Goal: Transaction & Acquisition: Purchase product/service

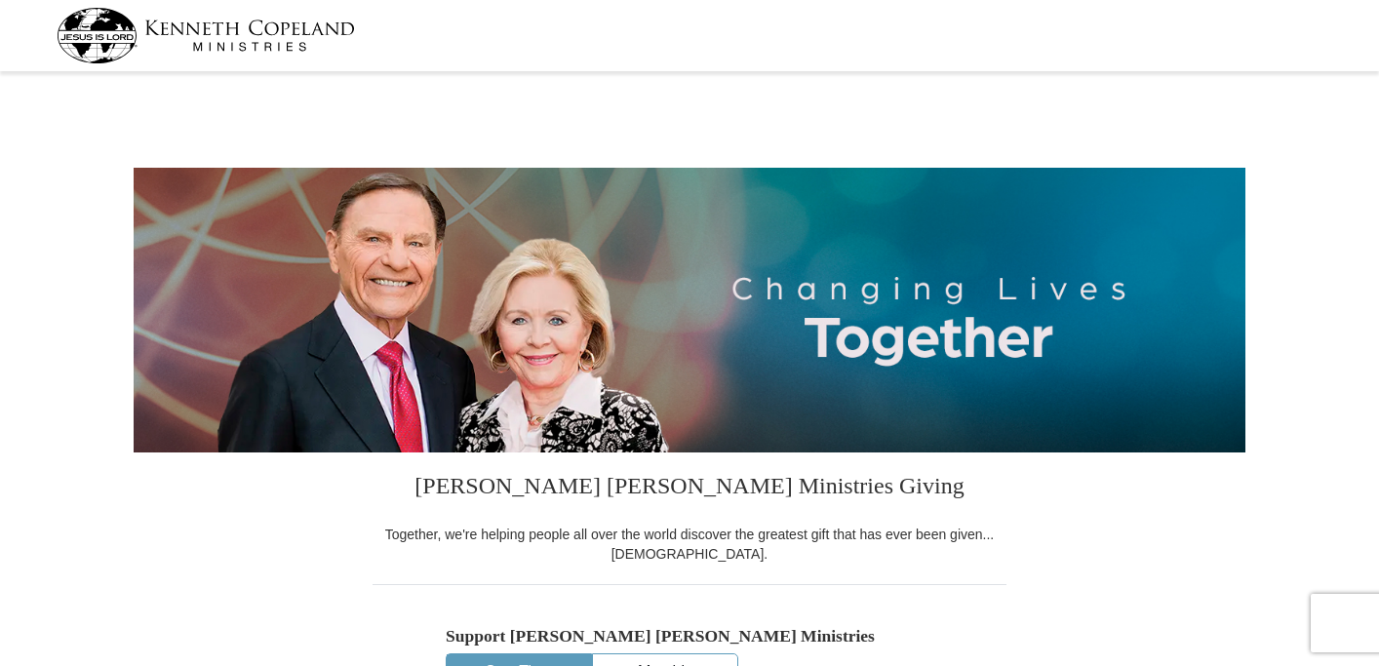
select select "MS"
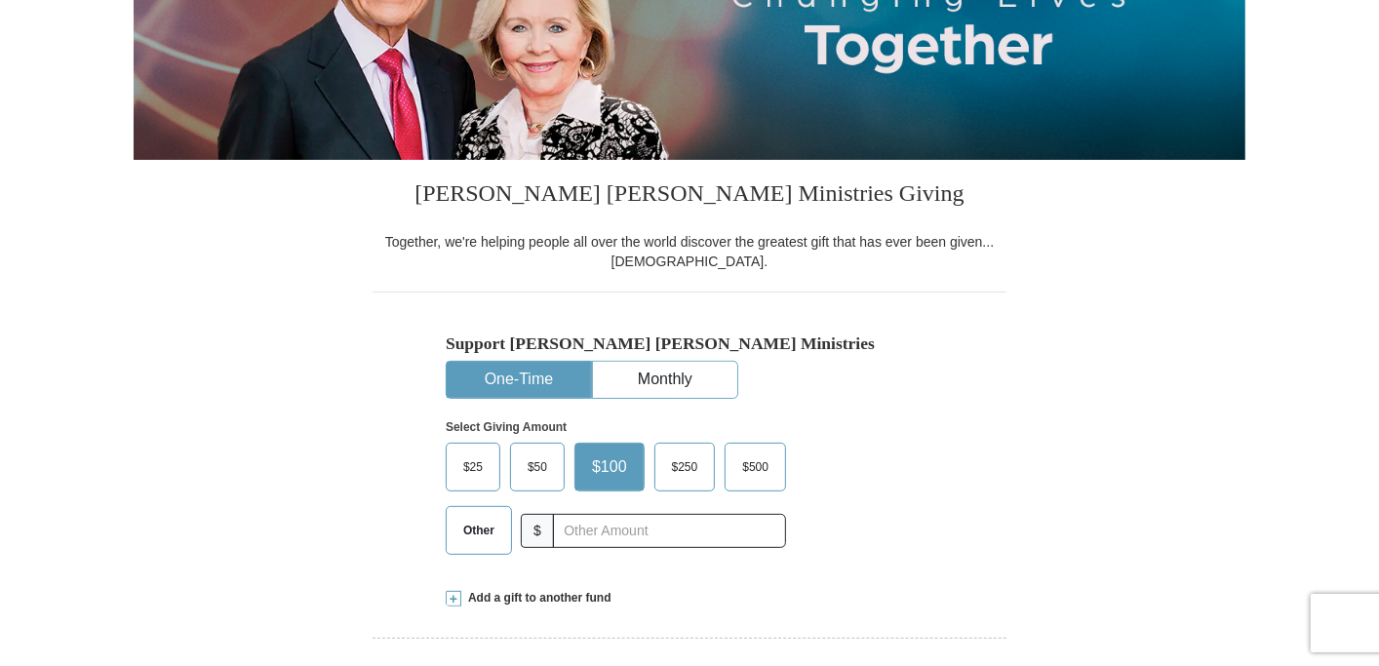
click at [524, 464] on span "$50" at bounding box center [537, 467] width 39 height 29
click at [0, 0] on input "$50" at bounding box center [0, 0] width 0 height 0
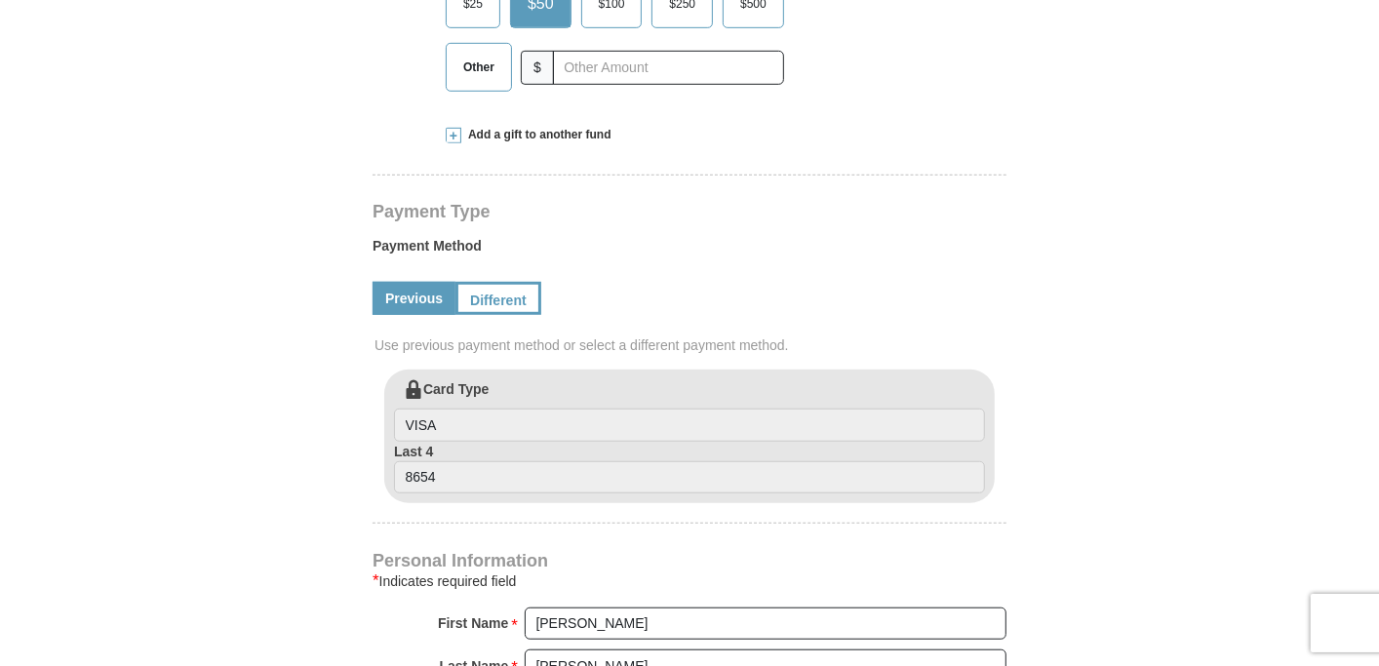
scroll to position [780, 0]
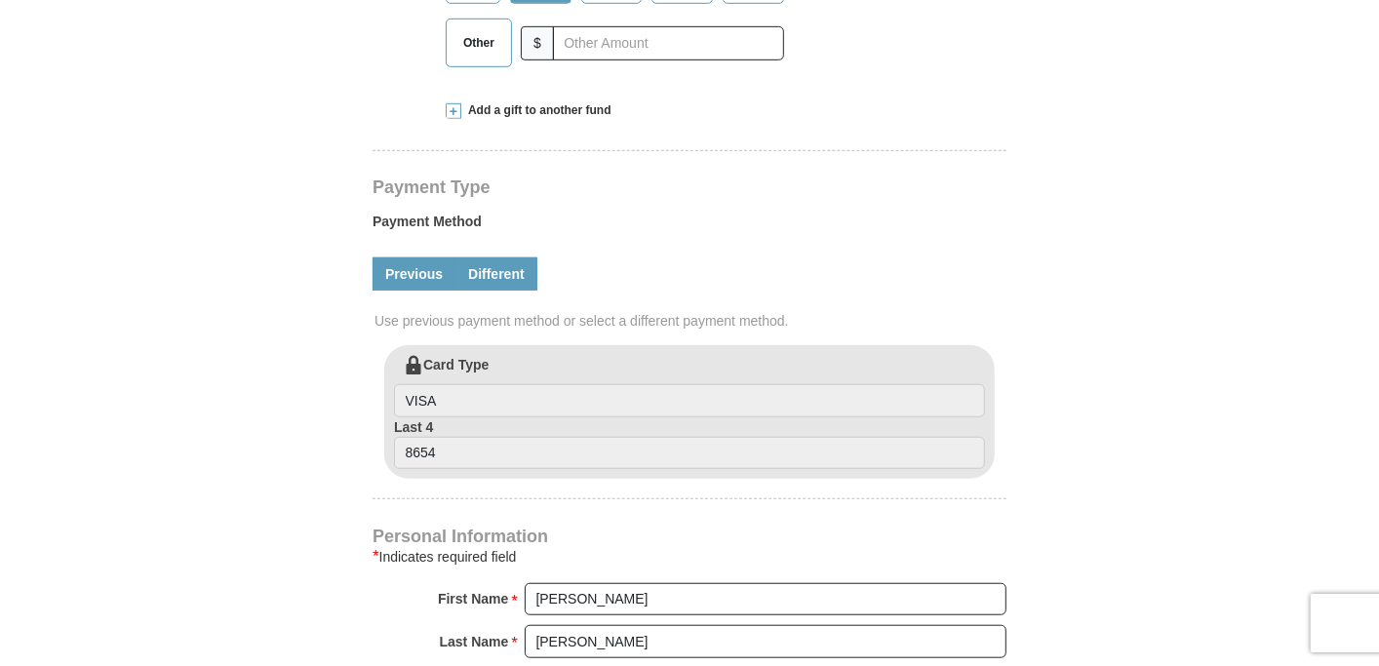
click at [500, 272] on link "Different" at bounding box center [496, 273] width 82 height 33
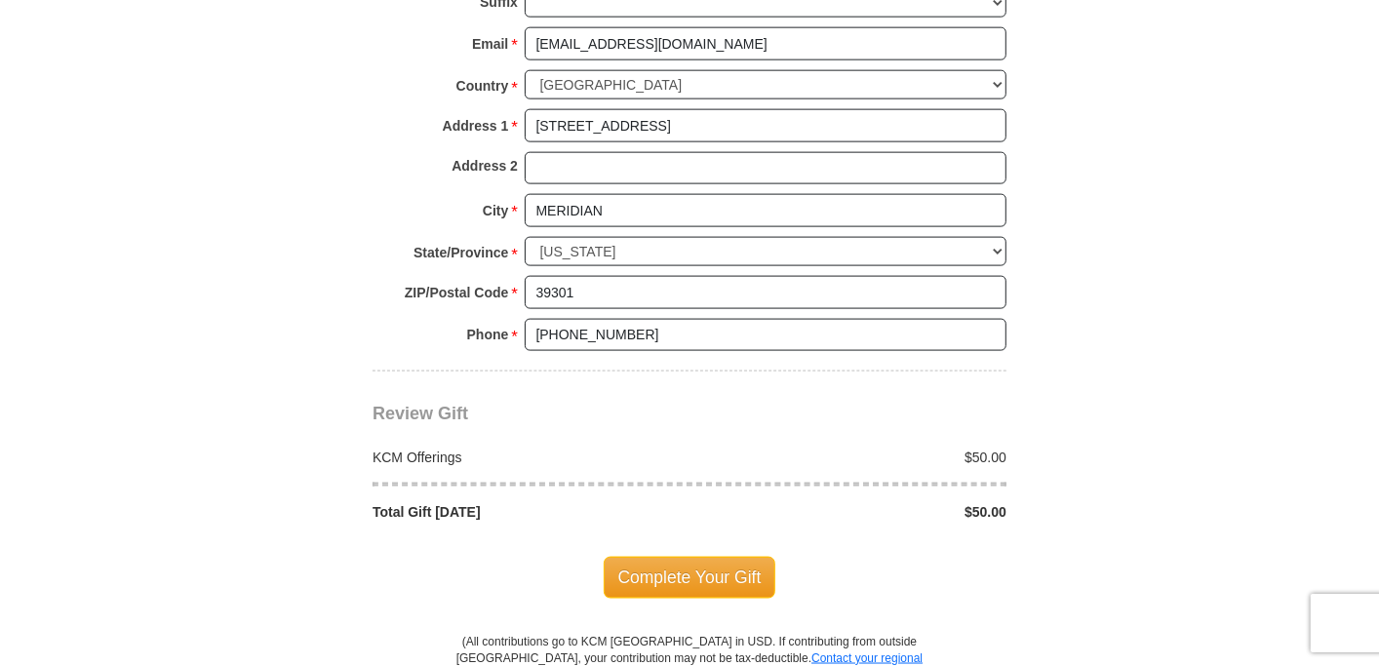
scroll to position [1658, 0]
click at [663, 567] on span "Complete Your Gift" at bounding box center [690, 576] width 173 height 41
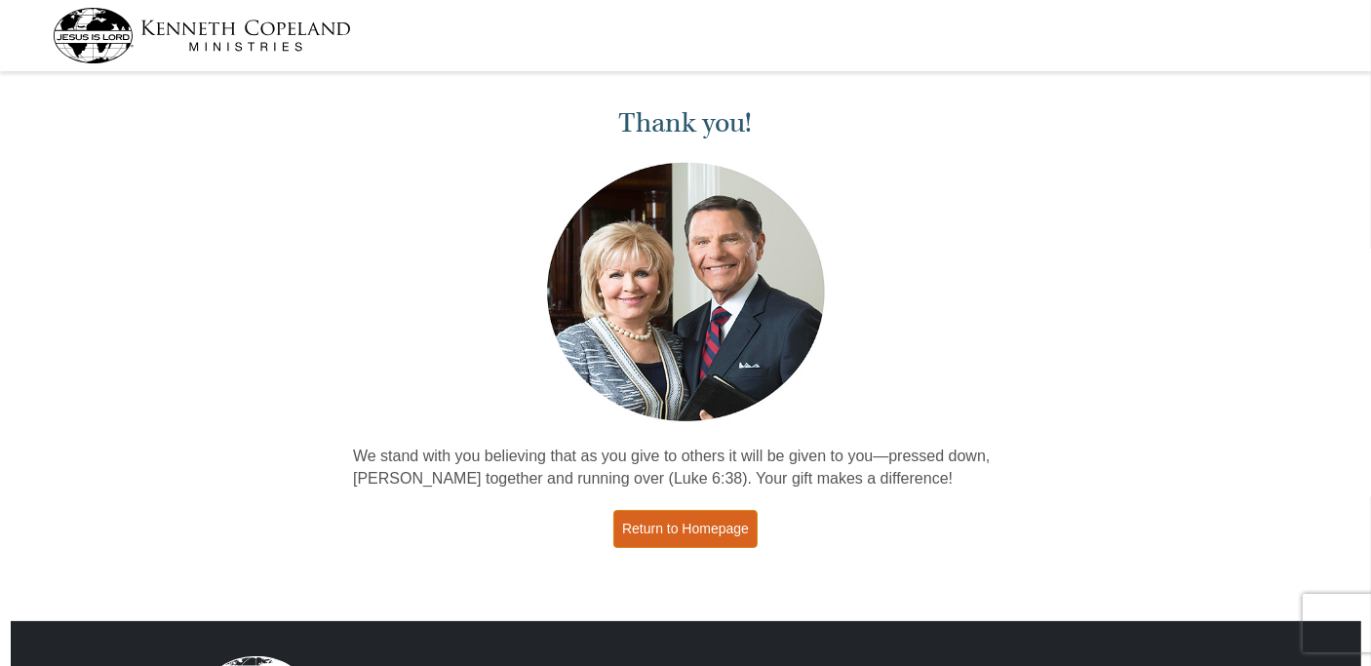
click at [652, 521] on link "Return to Homepage" at bounding box center [685, 529] width 144 height 38
